Goal: Navigation & Orientation: Go to known website

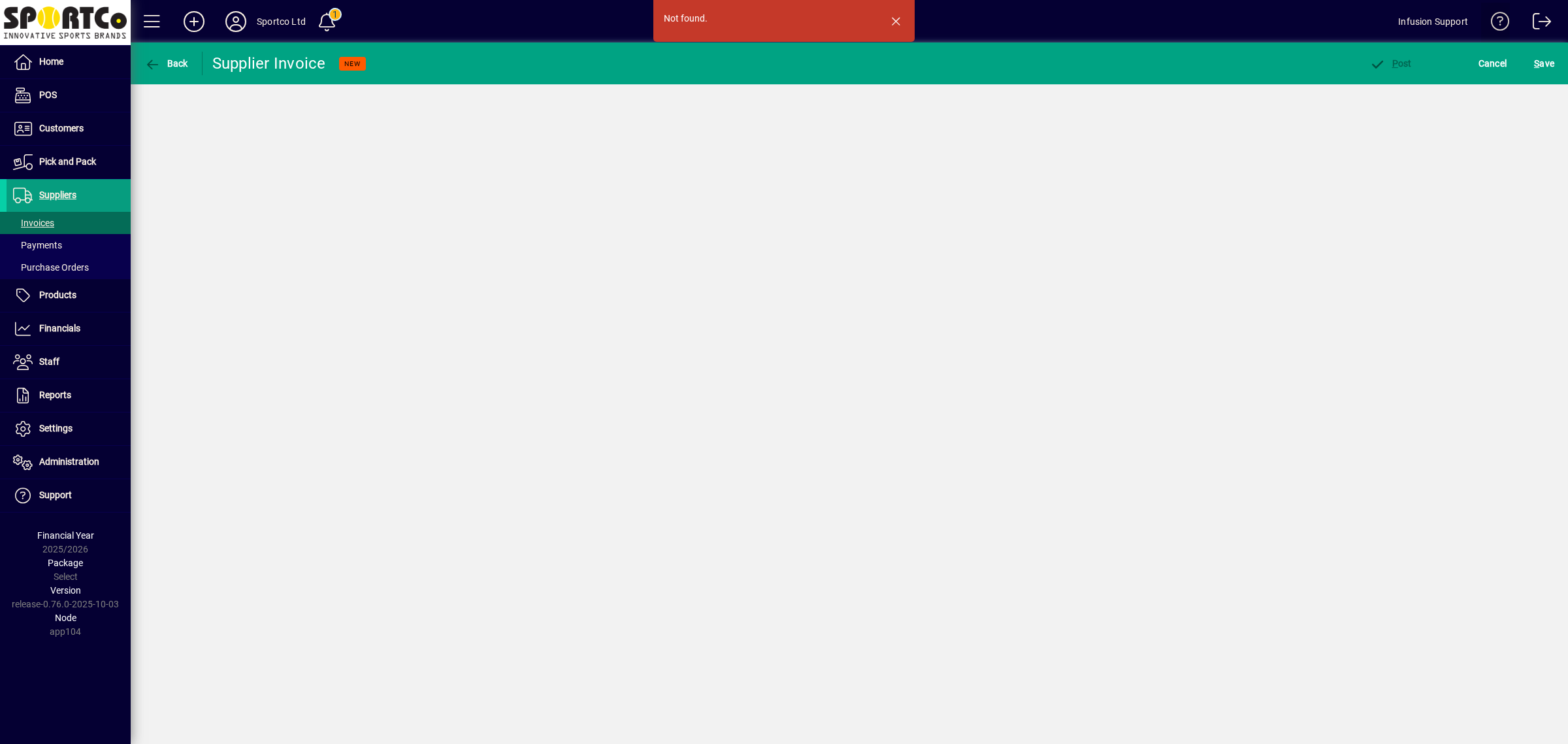
click at [1501, 17] on span at bounding box center [1495, 24] width 32 height 32
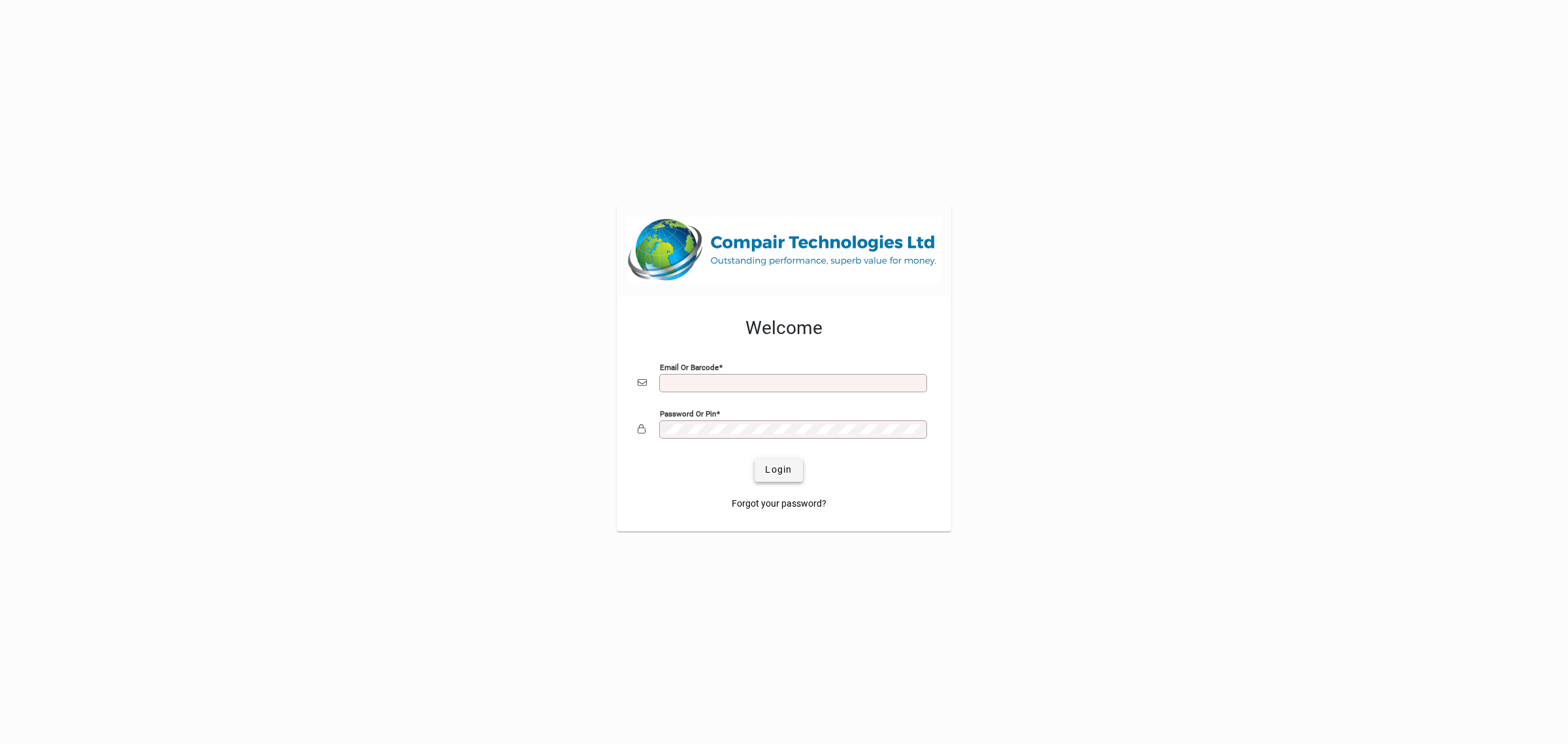
type input "**********"
click at [764, 459] on span "submit" at bounding box center [778, 470] width 48 height 32
